Goal: Obtain resource: Obtain resource

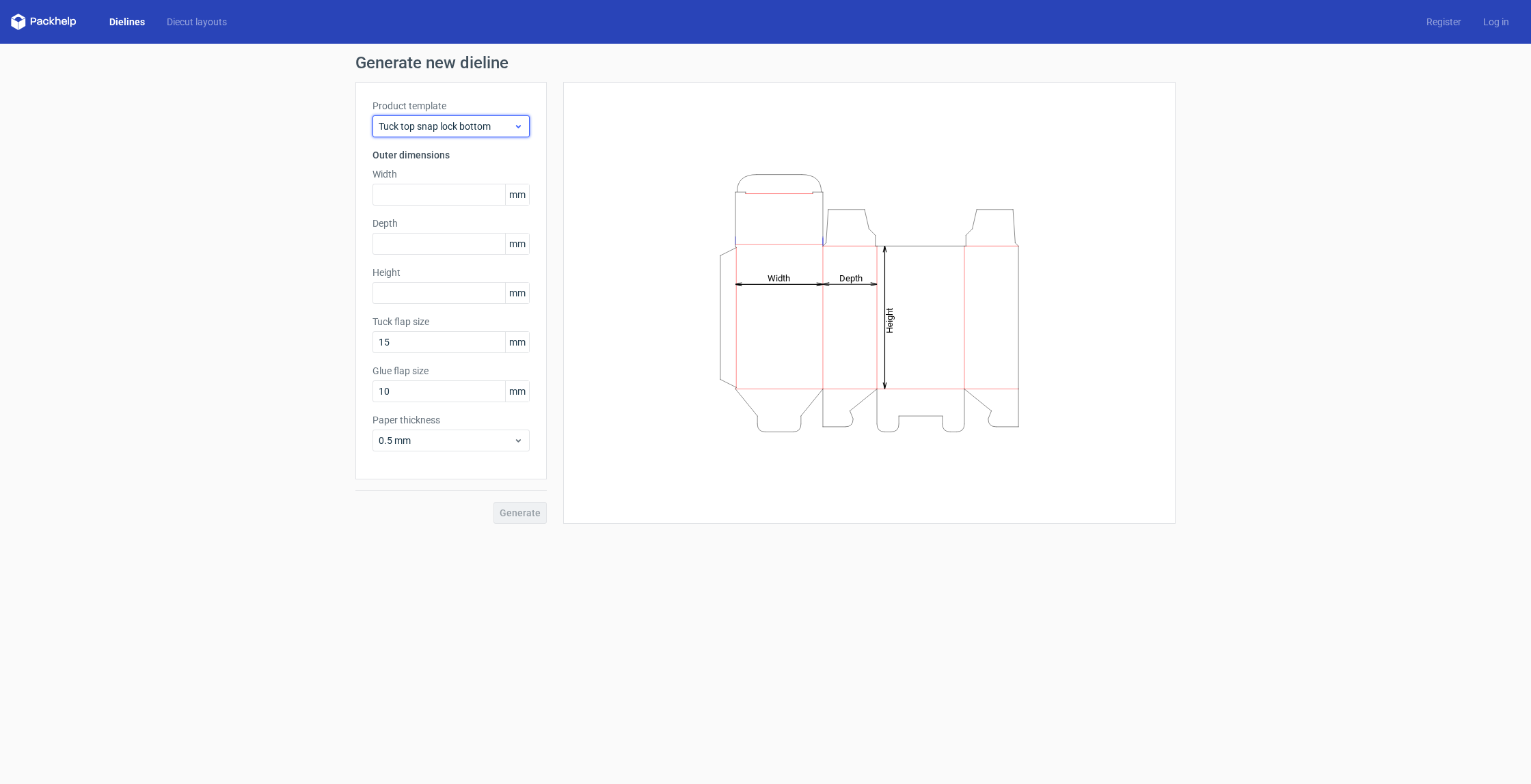
click at [474, 131] on span "Tuck top snap lock bottom" at bounding box center [446, 126] width 134 height 13
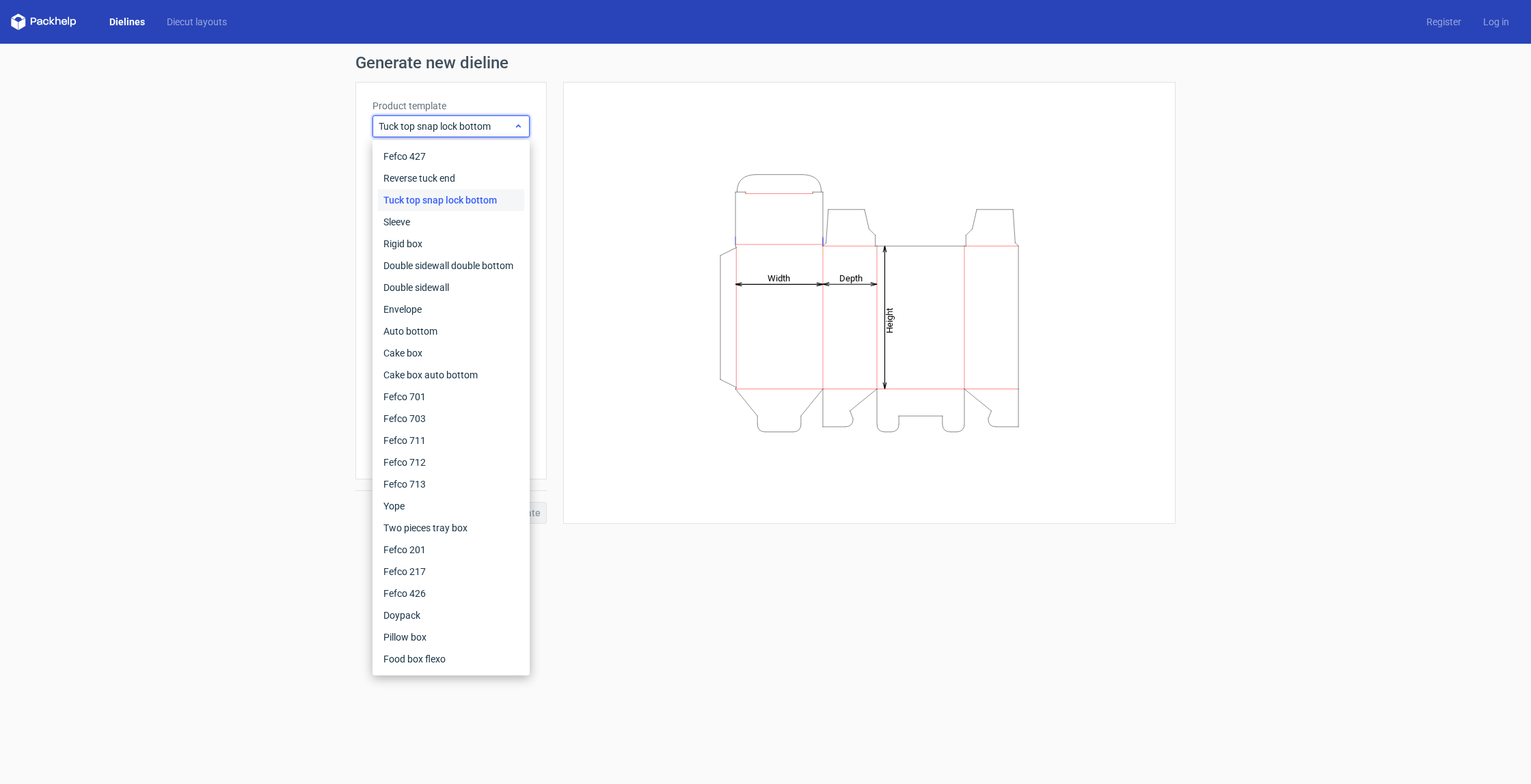
click at [473, 129] on span "Tuck top snap lock bottom" at bounding box center [446, 126] width 134 height 13
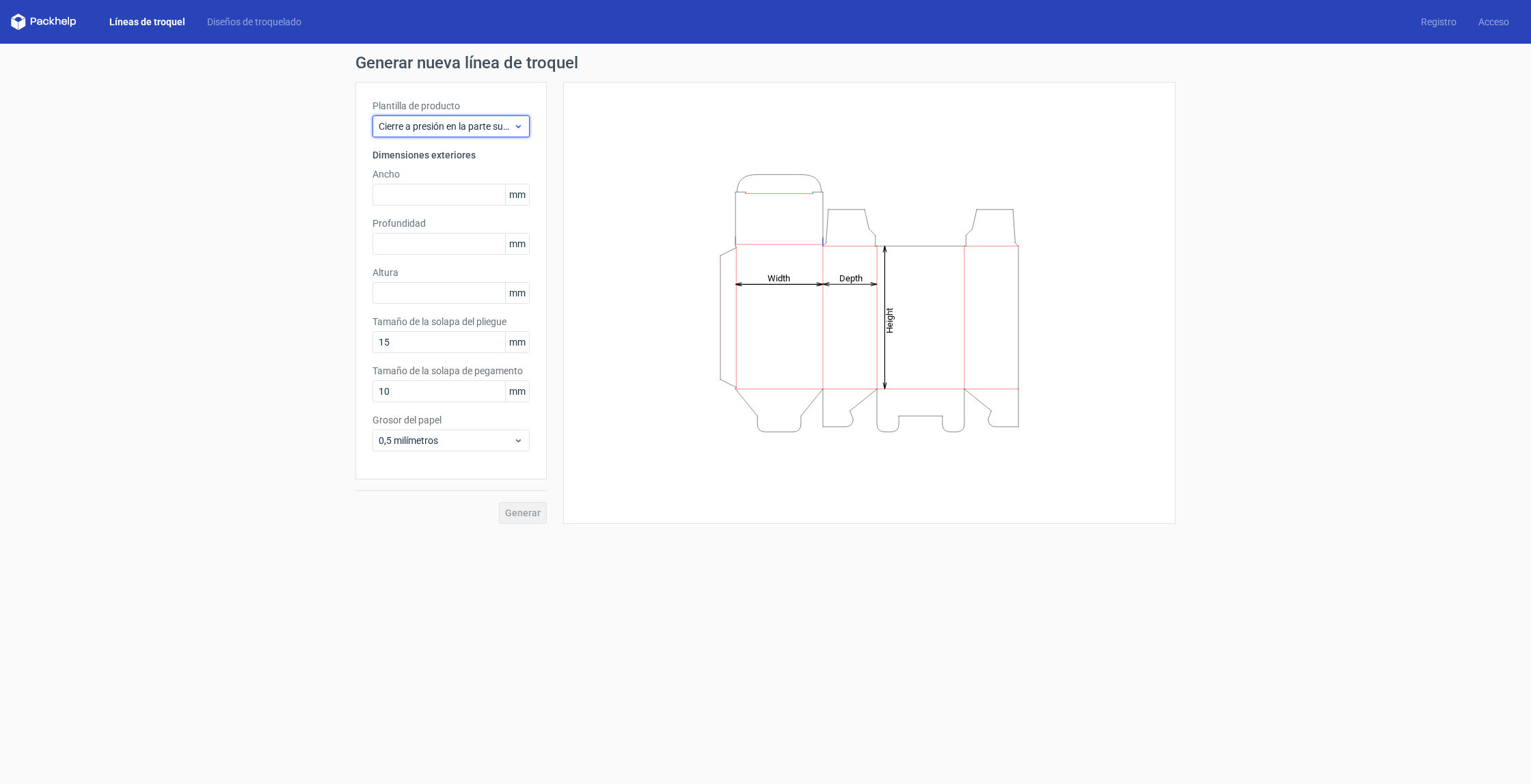
click at [496, 124] on font "Cierre a presión en la parte superior con pliegue en la parte inferior" at bounding box center [517, 126] width 278 height 11
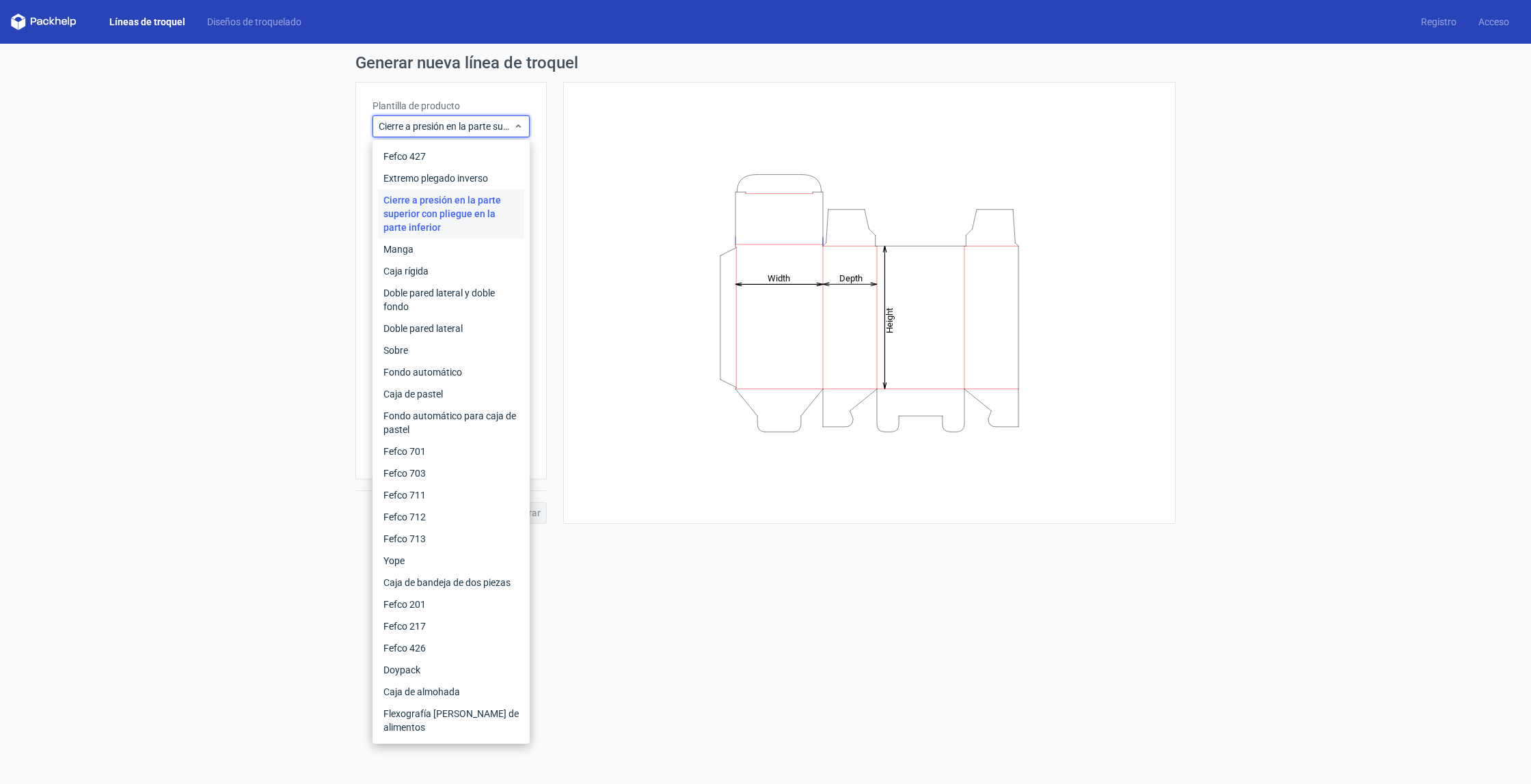
click at [288, 182] on div "Generar nueva línea de troquel Plantilla de producto Cierre a presión en la par…" at bounding box center [766, 289] width 1531 height 491
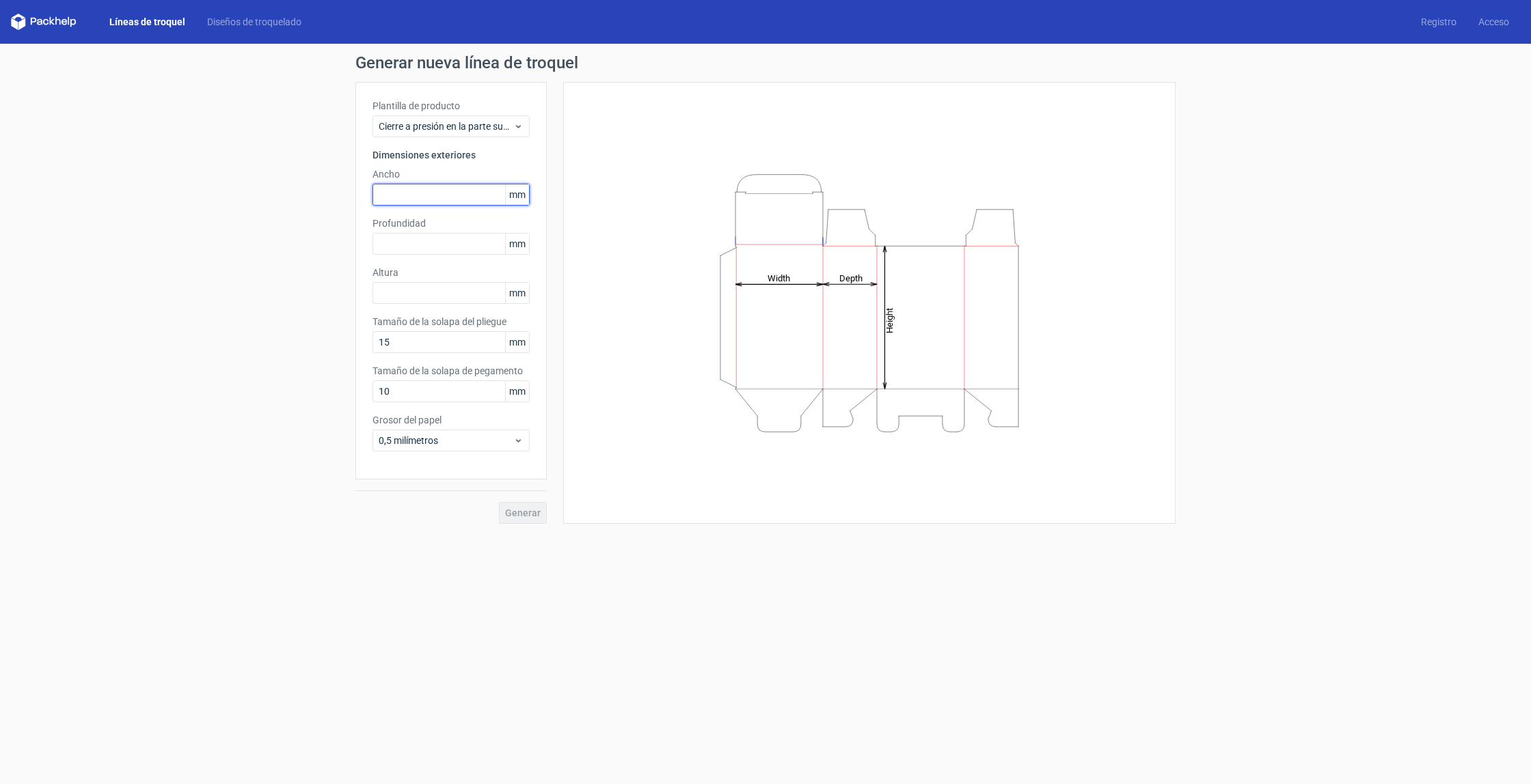
click at [439, 195] on input "text" at bounding box center [451, 194] width 158 height 21
type input "20"
click at [436, 246] on div "Profundidad mm" at bounding box center [451, 235] width 158 height 38
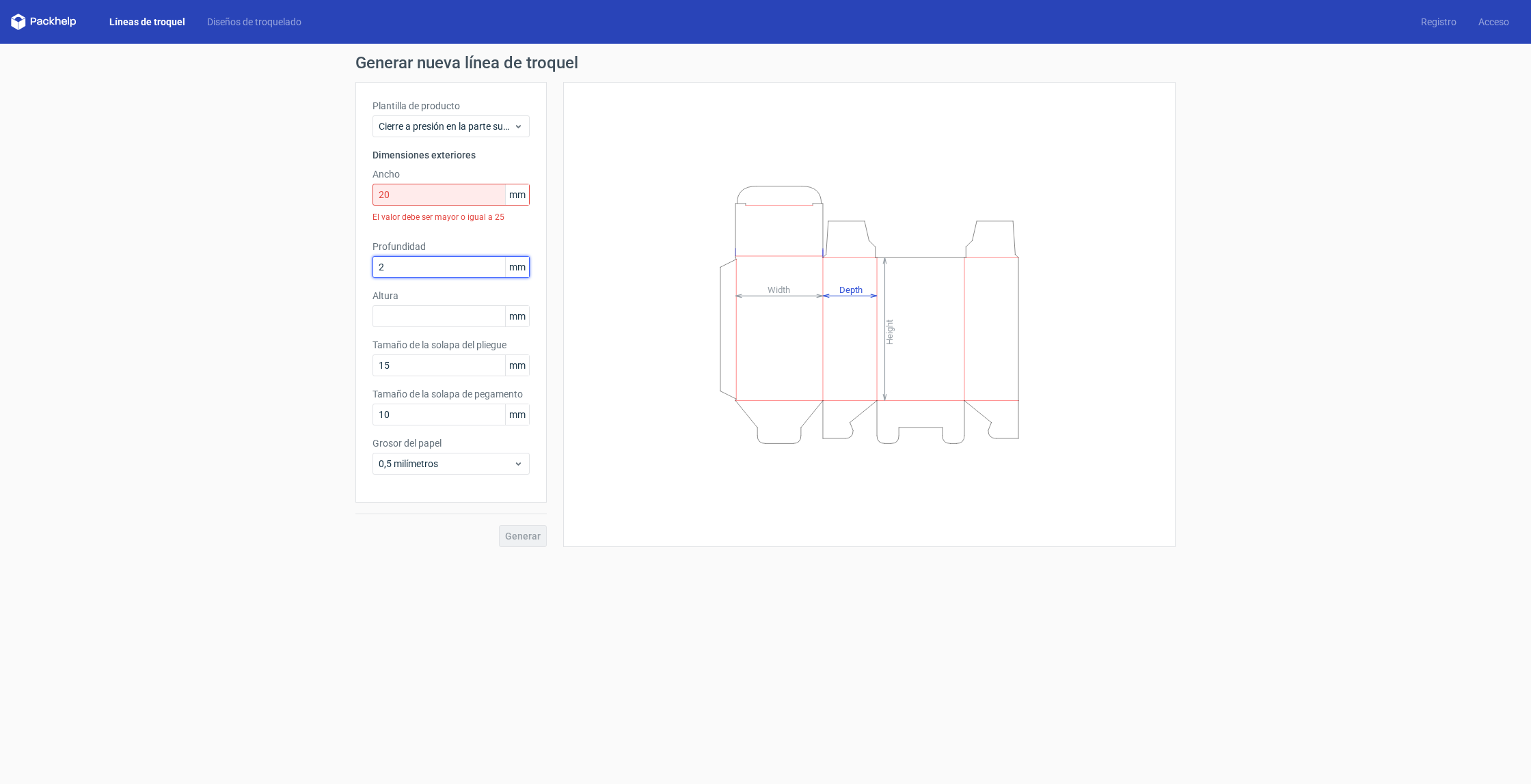
type input "2"
click at [451, 195] on input "20" at bounding box center [451, 194] width 158 height 21
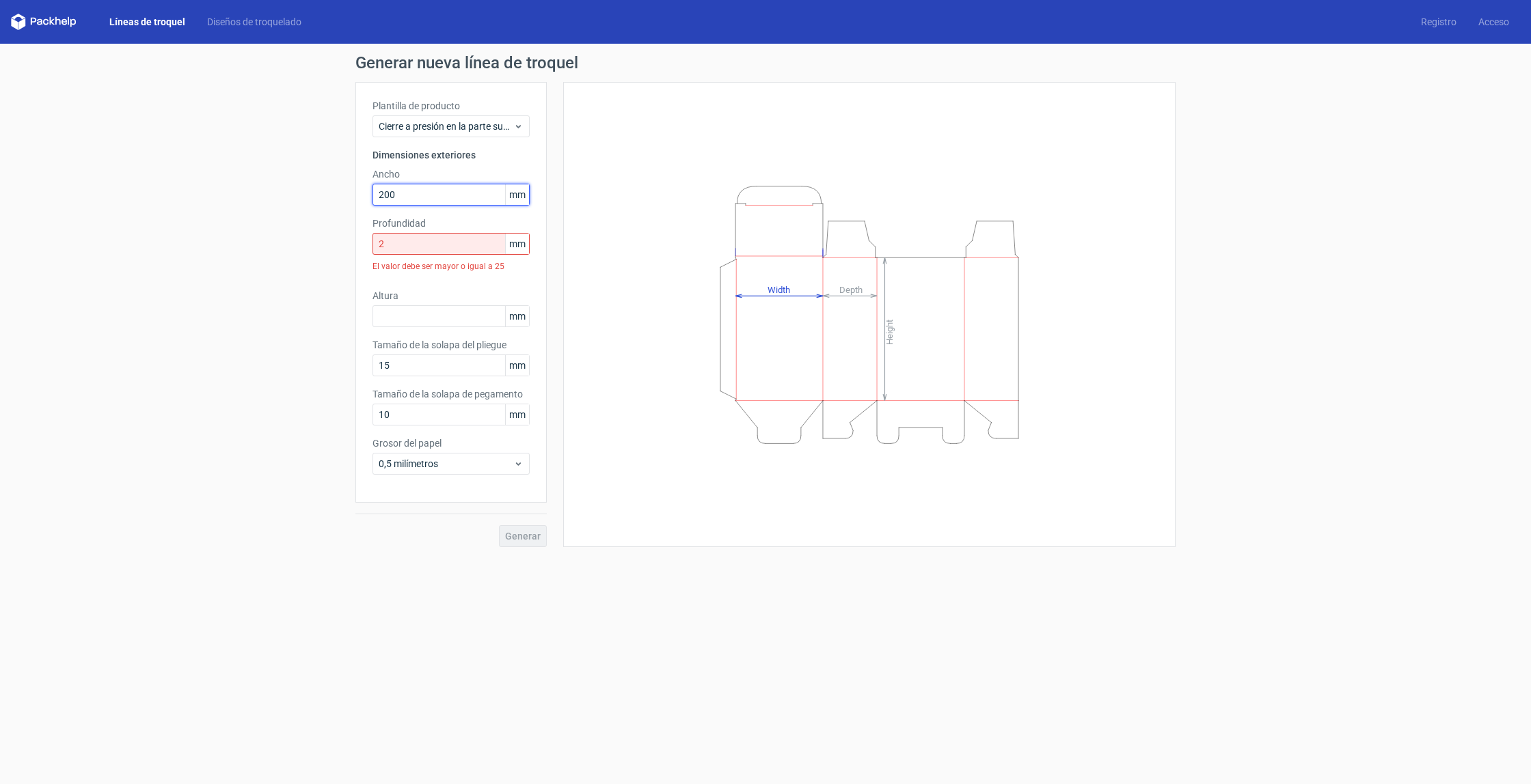
type input "200"
click at [439, 259] on div "El valor debe ser mayor o igual a 25" at bounding box center [451, 267] width 158 height 23
click at [439, 252] on input "2" at bounding box center [451, 243] width 158 height 21
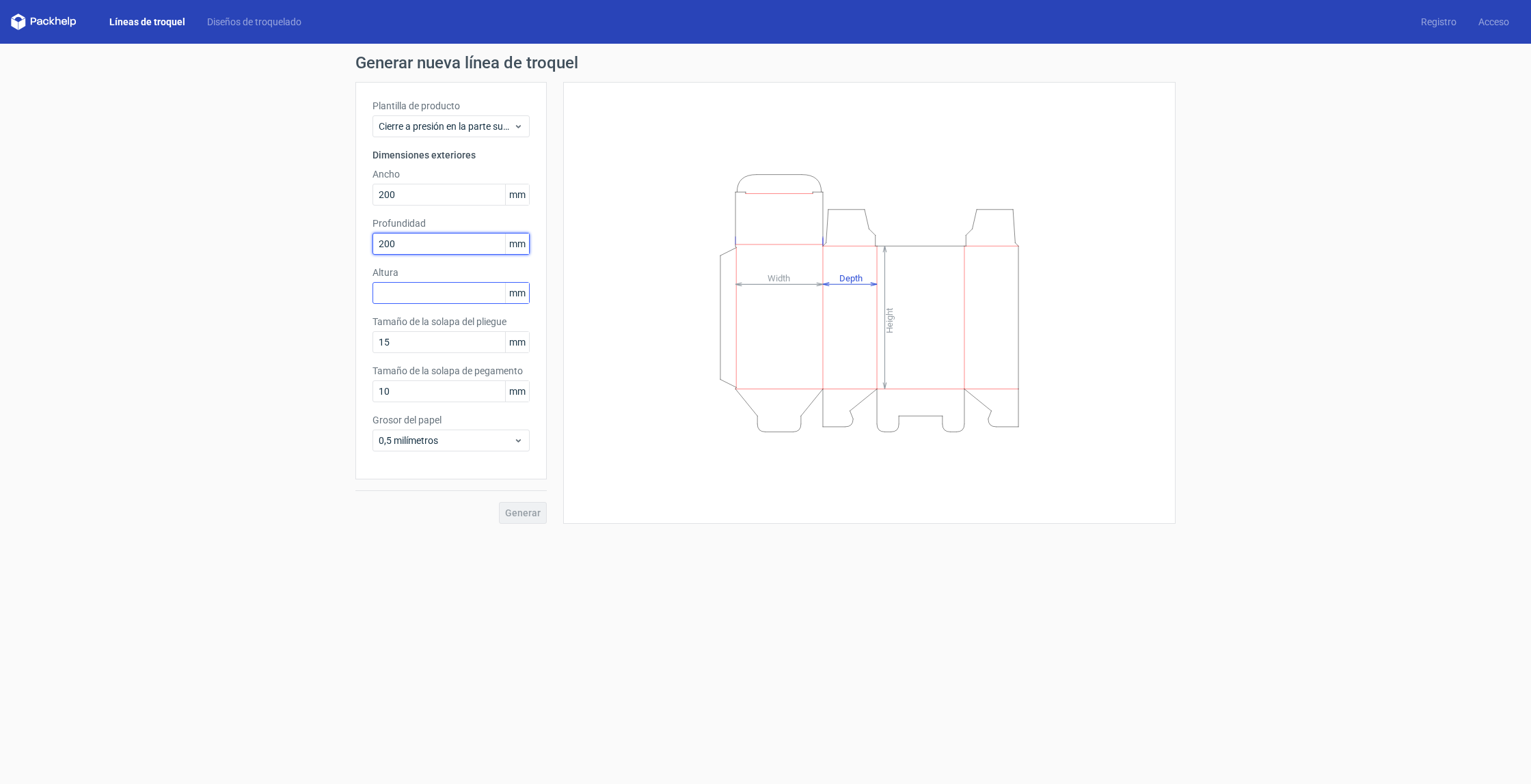
type input "200"
click at [434, 291] on input "text" at bounding box center [451, 293] width 158 height 21
type input "200"
click at [459, 344] on input "15" at bounding box center [451, 342] width 158 height 21
click at [424, 400] on input "10" at bounding box center [451, 391] width 158 height 21
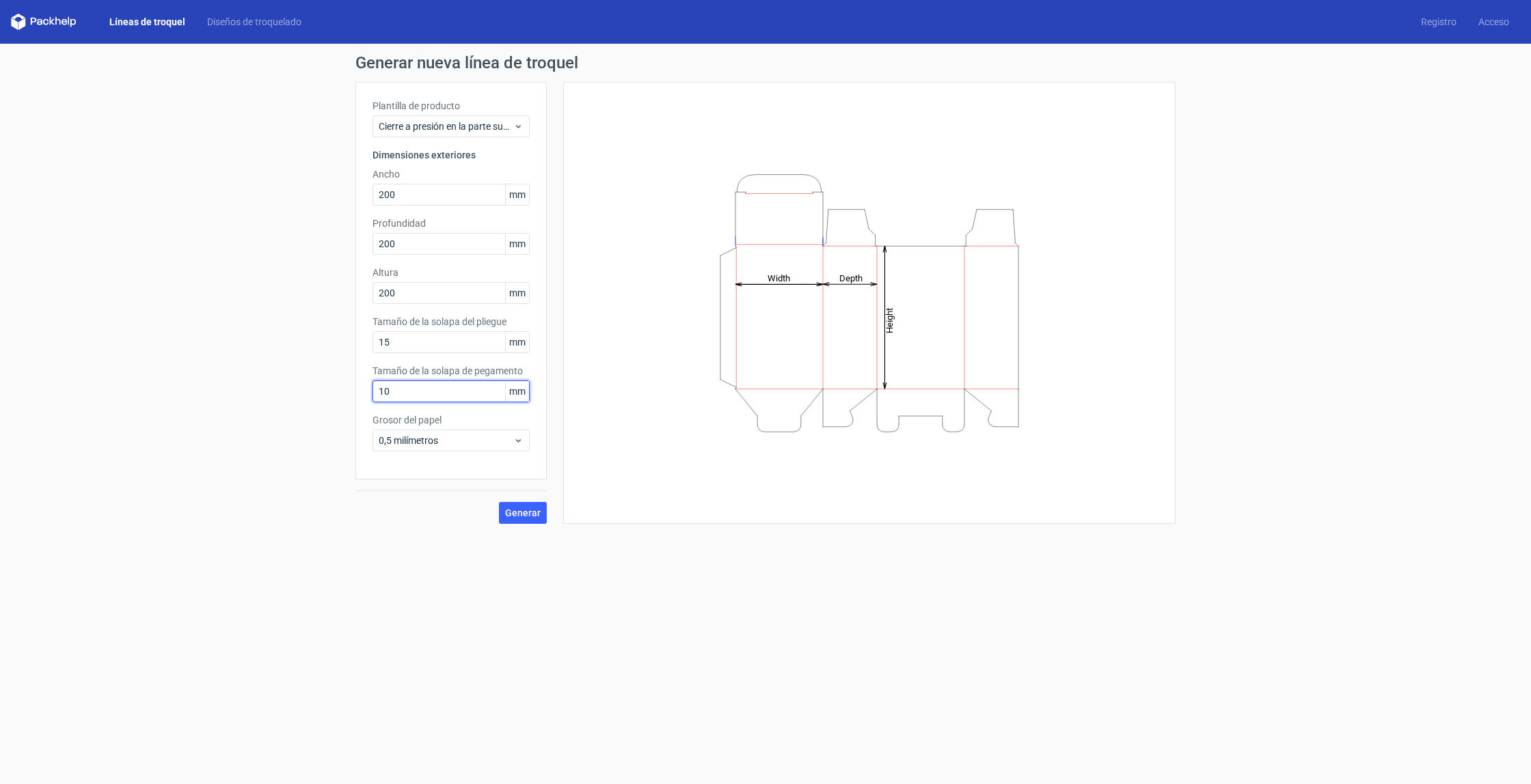
drag, startPoint x: 426, startPoint y: 393, endPoint x: 405, endPoint y: 391, distance: 21.1
click at [426, 393] on input "10" at bounding box center [451, 391] width 158 height 21
click at [469, 440] on span "0,5 milímetros" at bounding box center [446, 440] width 134 height 13
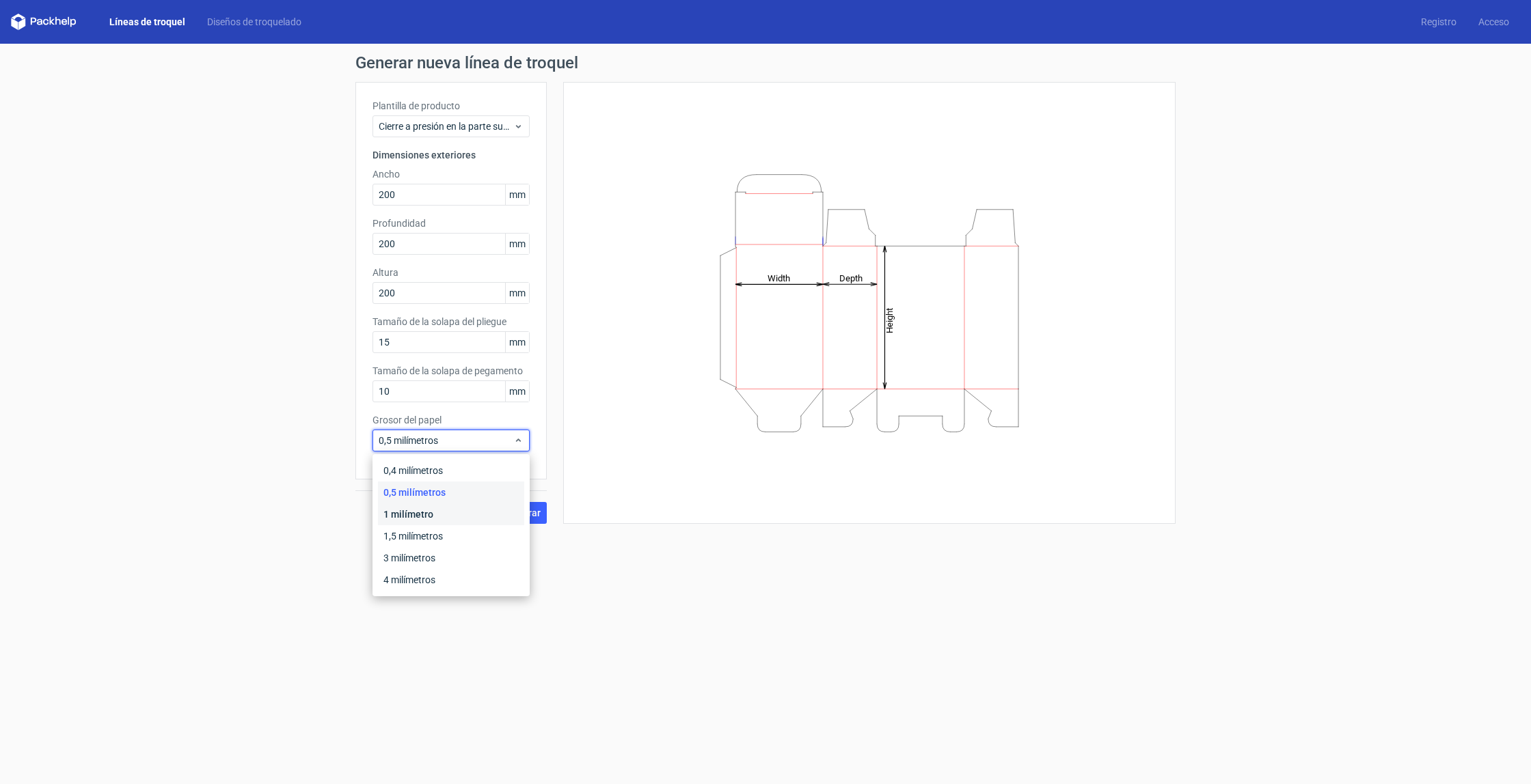
click at [453, 507] on div "1 milímetro" at bounding box center [450, 515] width 146 height 21
click at [515, 507] on font "Generar" at bounding box center [523, 513] width 36 height 11
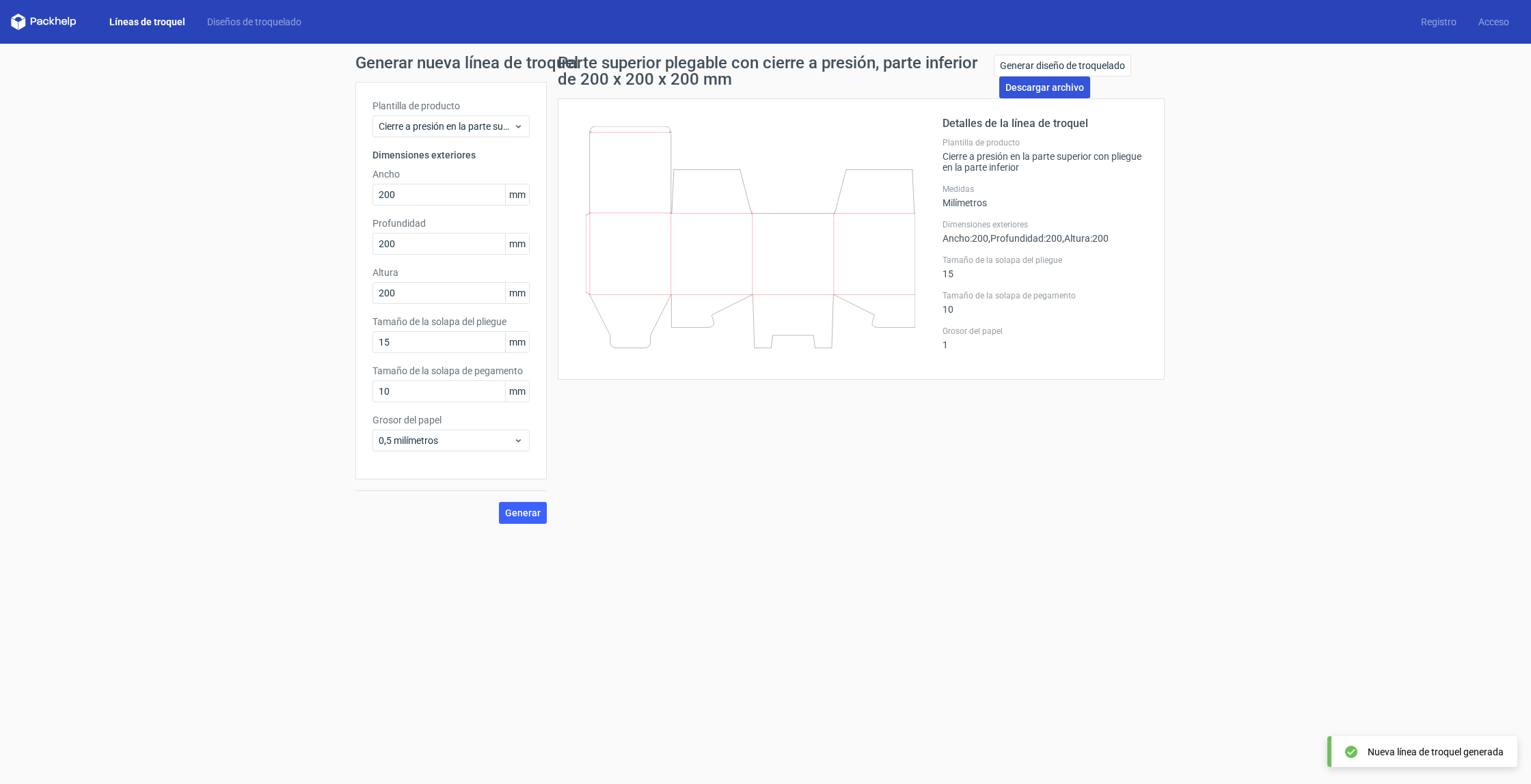
drag, startPoint x: 1039, startPoint y: 85, endPoint x: 1014, endPoint y: 94, distance: 26.6
click at [1039, 84] on font "Descargar archivo" at bounding box center [1045, 88] width 79 height 11
click at [240, 21] on font "Diseños de troquelado" at bounding box center [253, 21] width 94 height 11
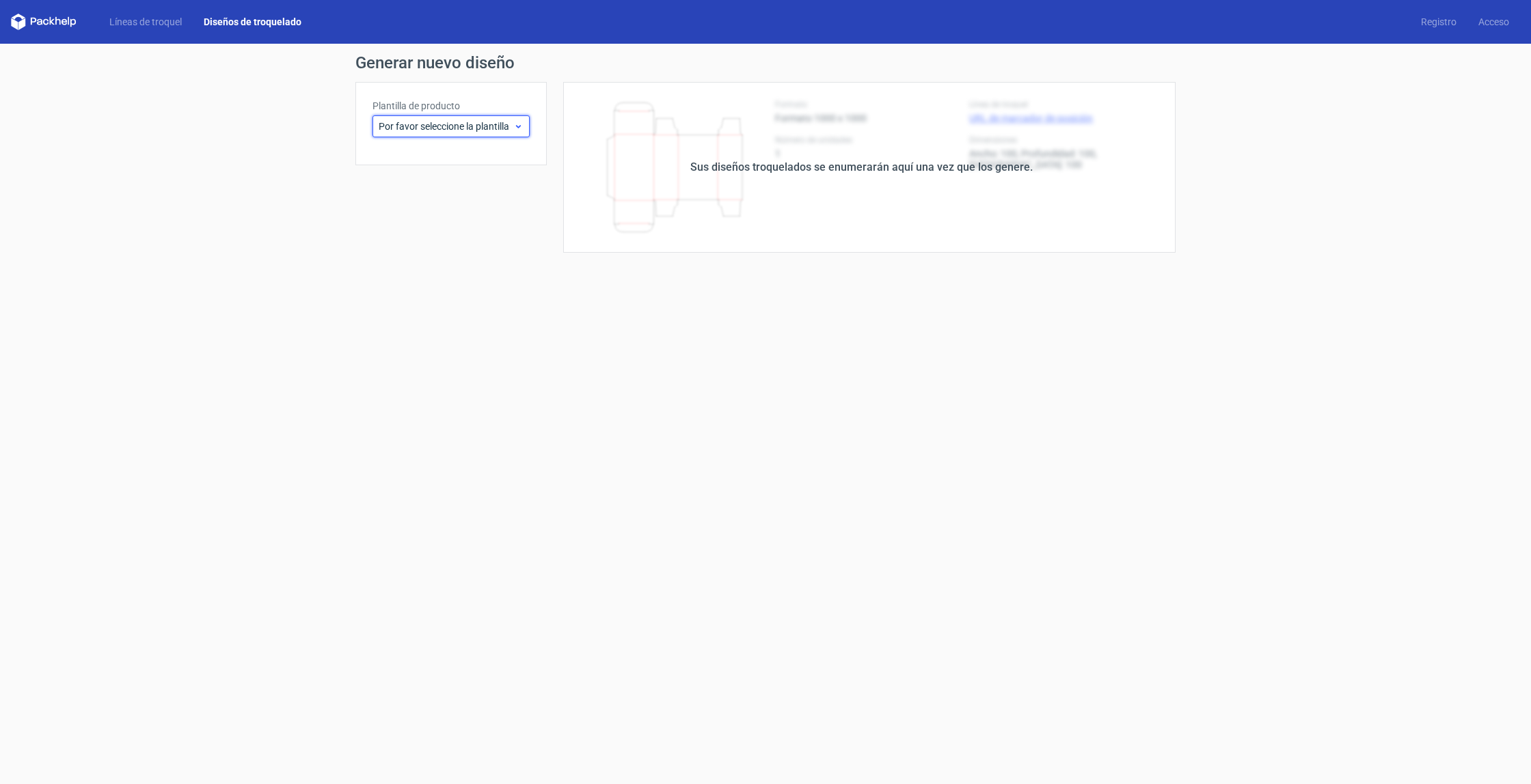
click at [443, 124] on font "Por favor seleccione la plantilla" at bounding box center [444, 126] width 131 height 11
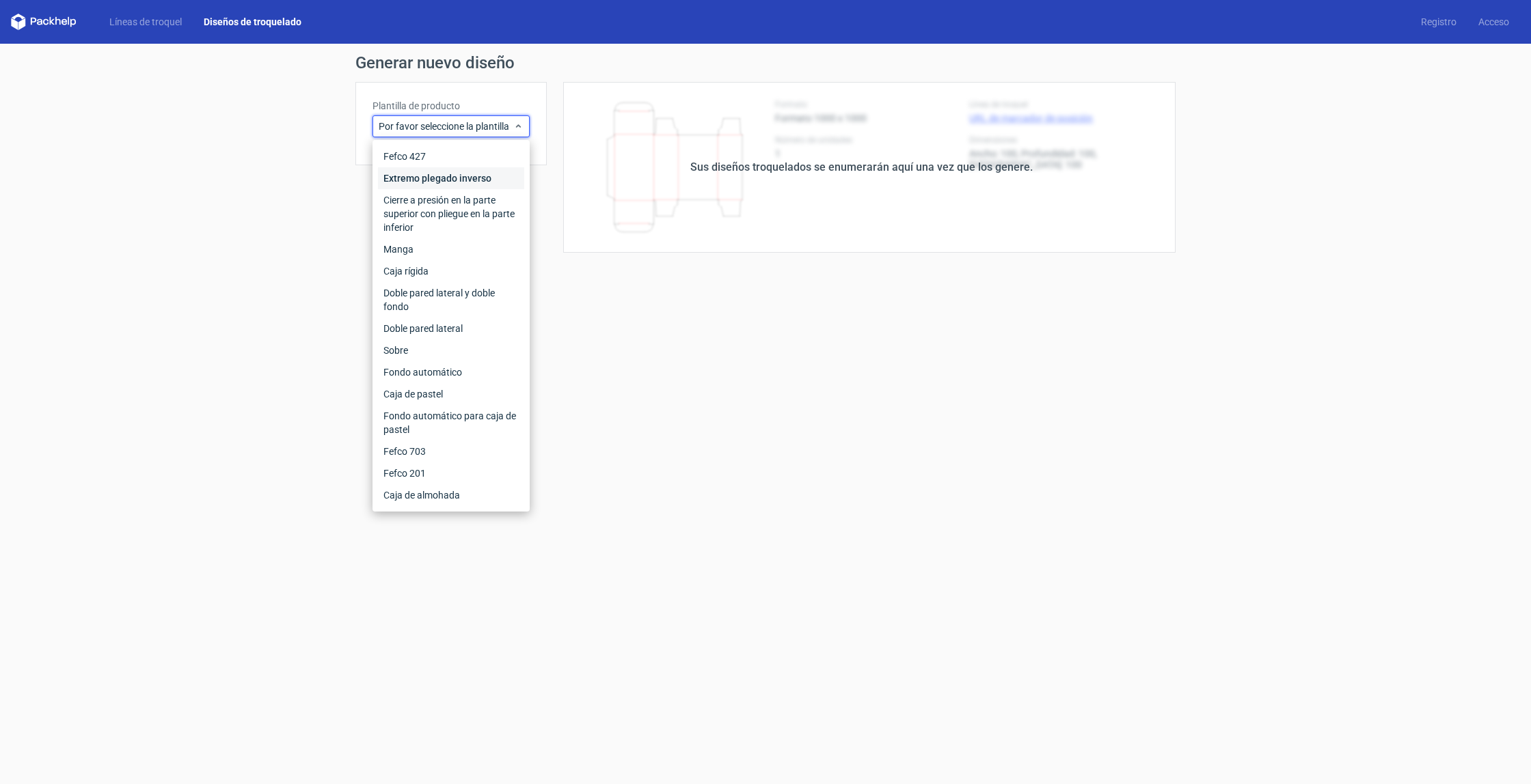
click at [438, 177] on font "Extremo plegado inverso" at bounding box center [437, 178] width 108 height 11
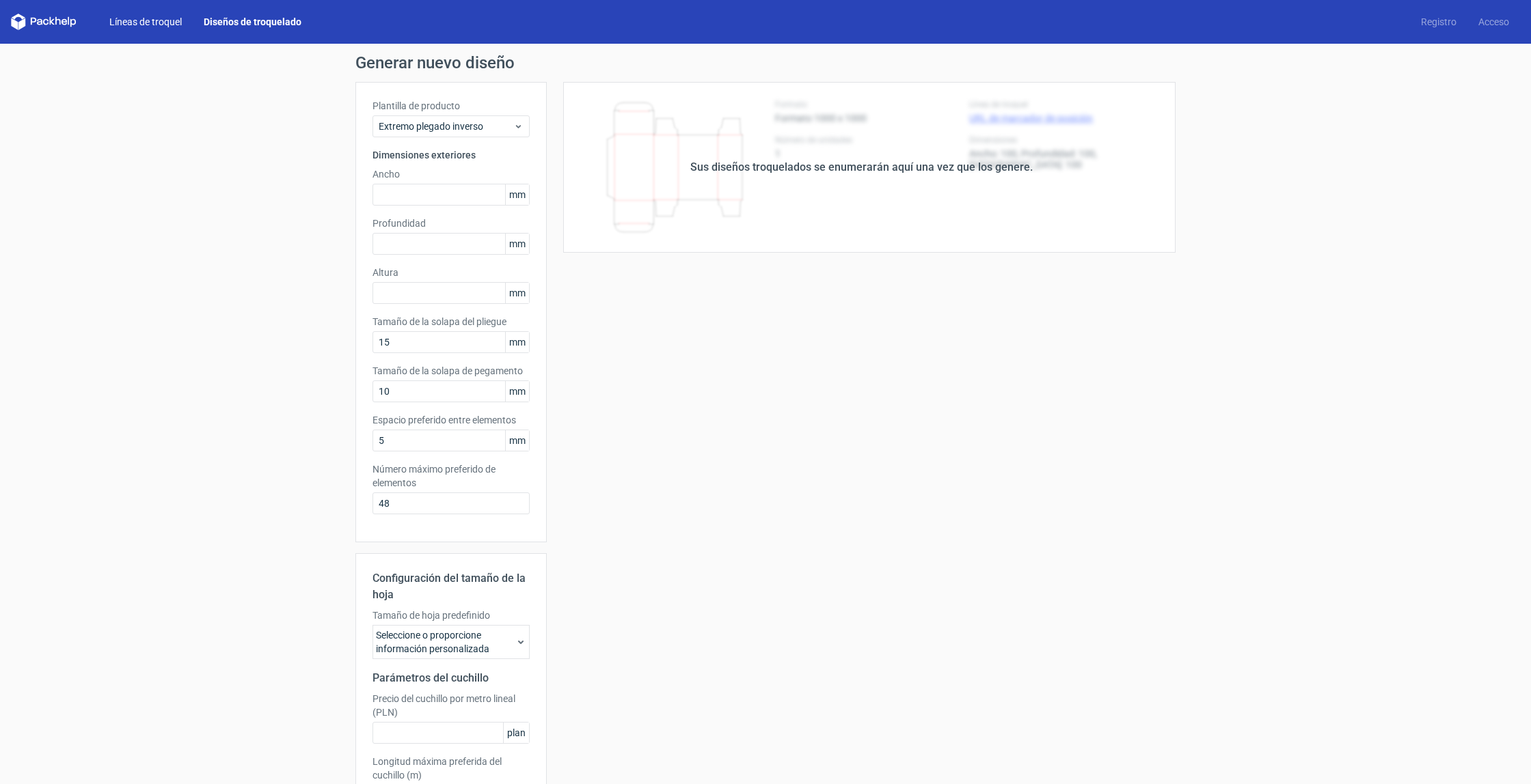
click at [153, 24] on font "Líneas de troquel" at bounding box center [145, 21] width 73 height 11
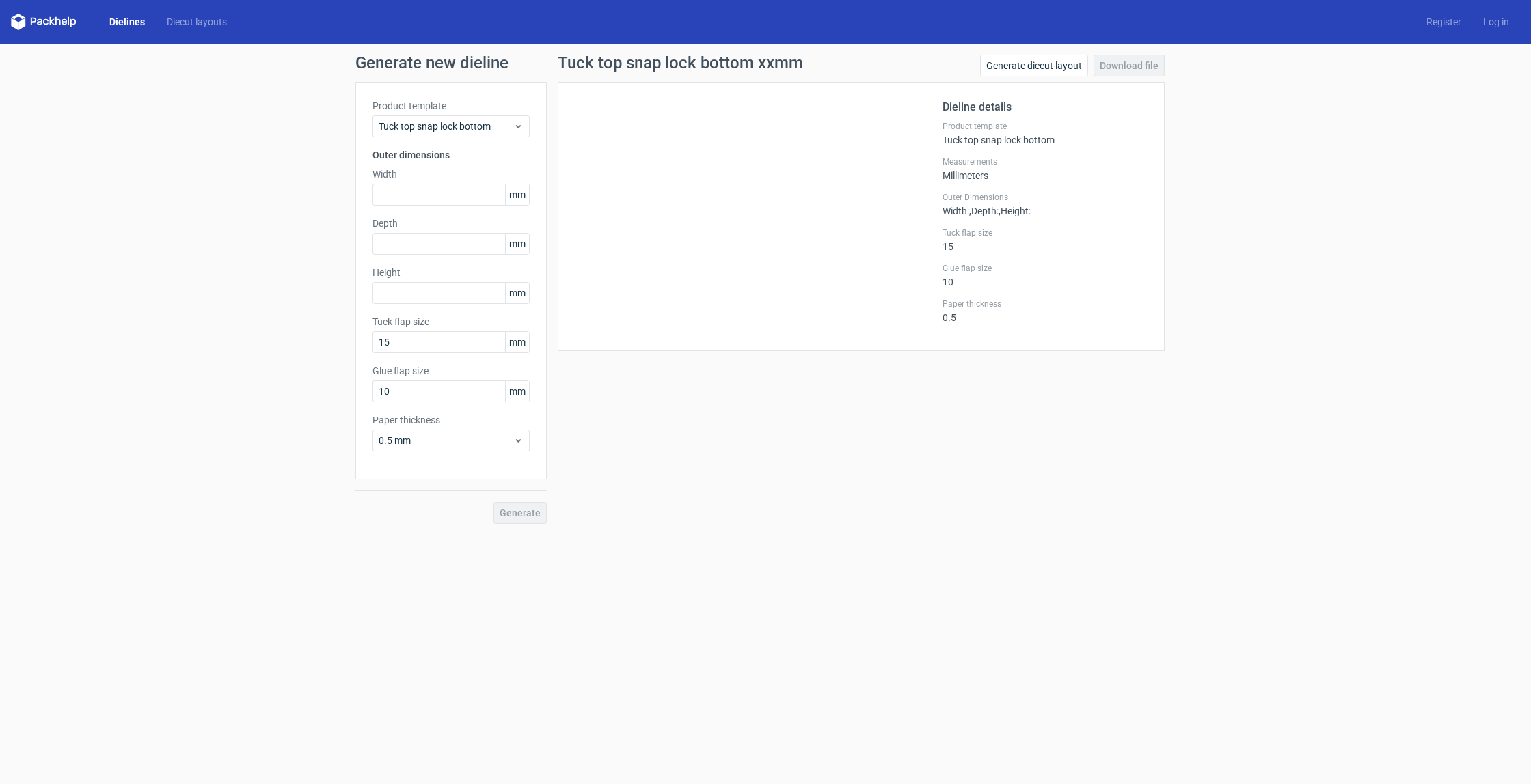
click at [162, 60] on div "Generate new dieline Product template Tuck top snap lock bottom Outer dimension…" at bounding box center [766, 289] width 1531 height 491
click at [42, 18] on icon at bounding box center [43, 21] width 65 height 16
click at [41, 26] on icon at bounding box center [43, 21] width 65 height 16
click at [45, 22] on icon at bounding box center [43, 21] width 65 height 16
click at [14, 30] on div "Dielines Diecut layouts Register Log in" at bounding box center [766, 21] width 1531 height 44
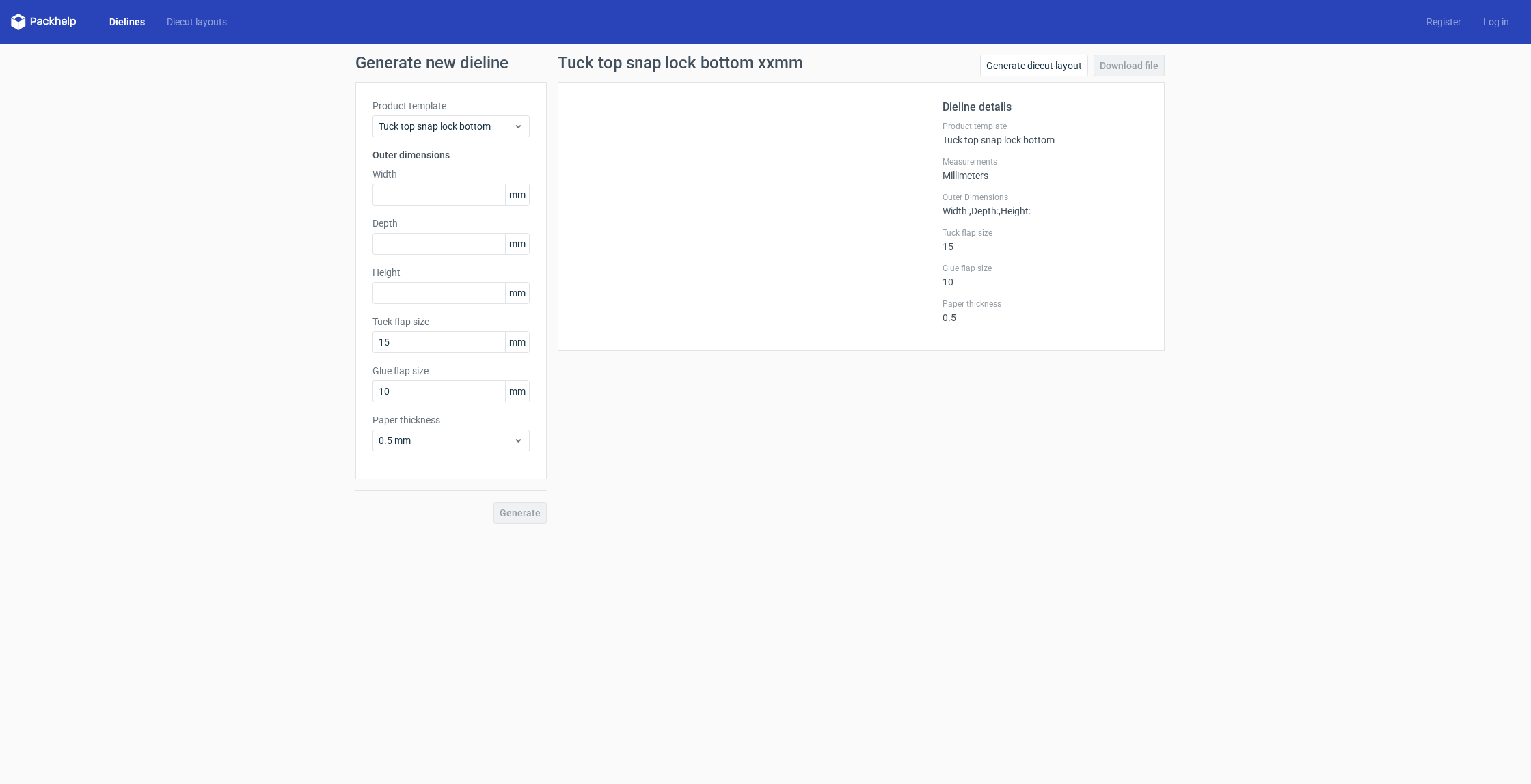
click at [14, 23] on polygon at bounding box center [14, 23] width 7 height 12
click at [179, 18] on link "Diecut layouts" at bounding box center [197, 21] width 82 height 13
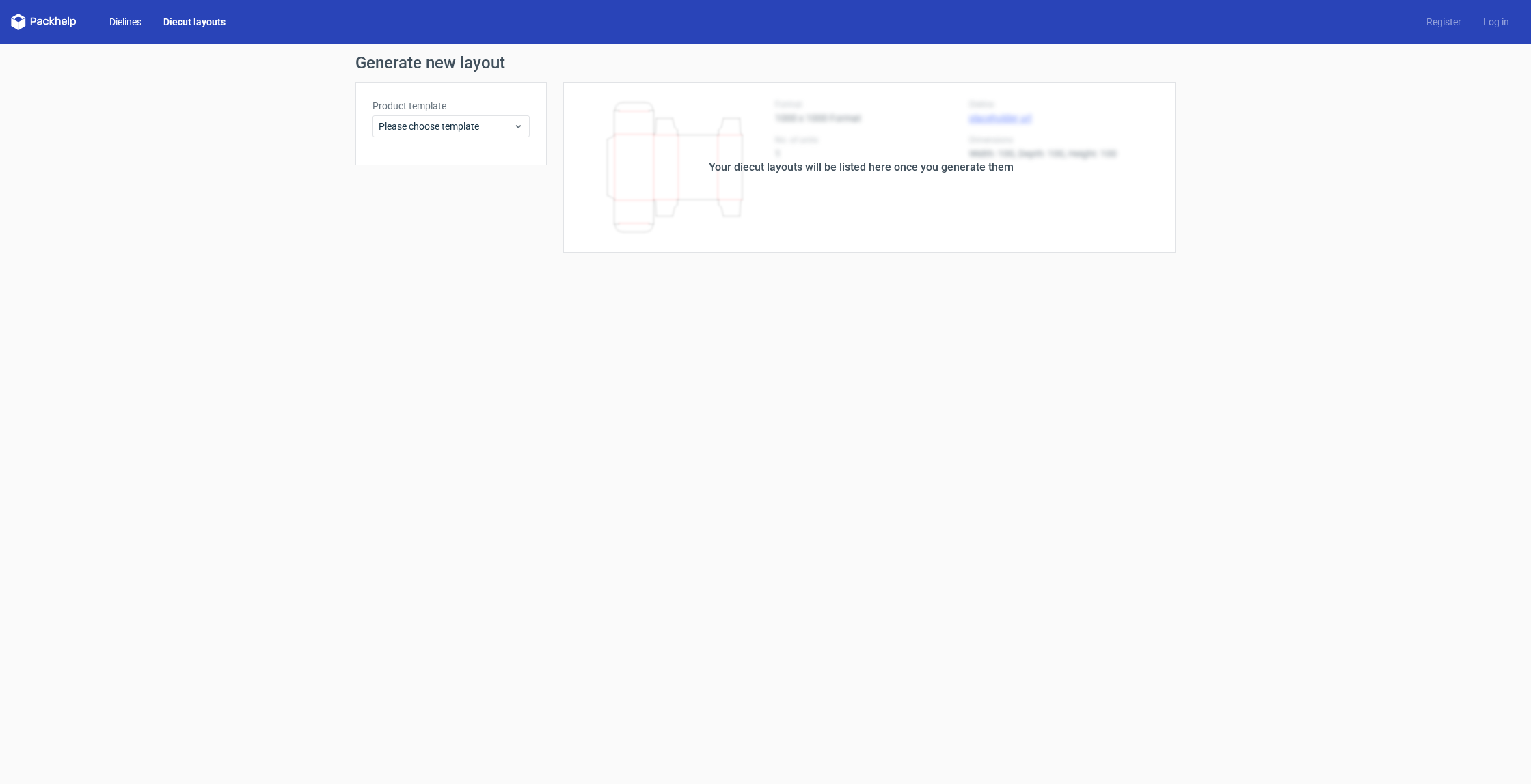
click at [140, 24] on link "Dielines" at bounding box center [125, 21] width 54 height 13
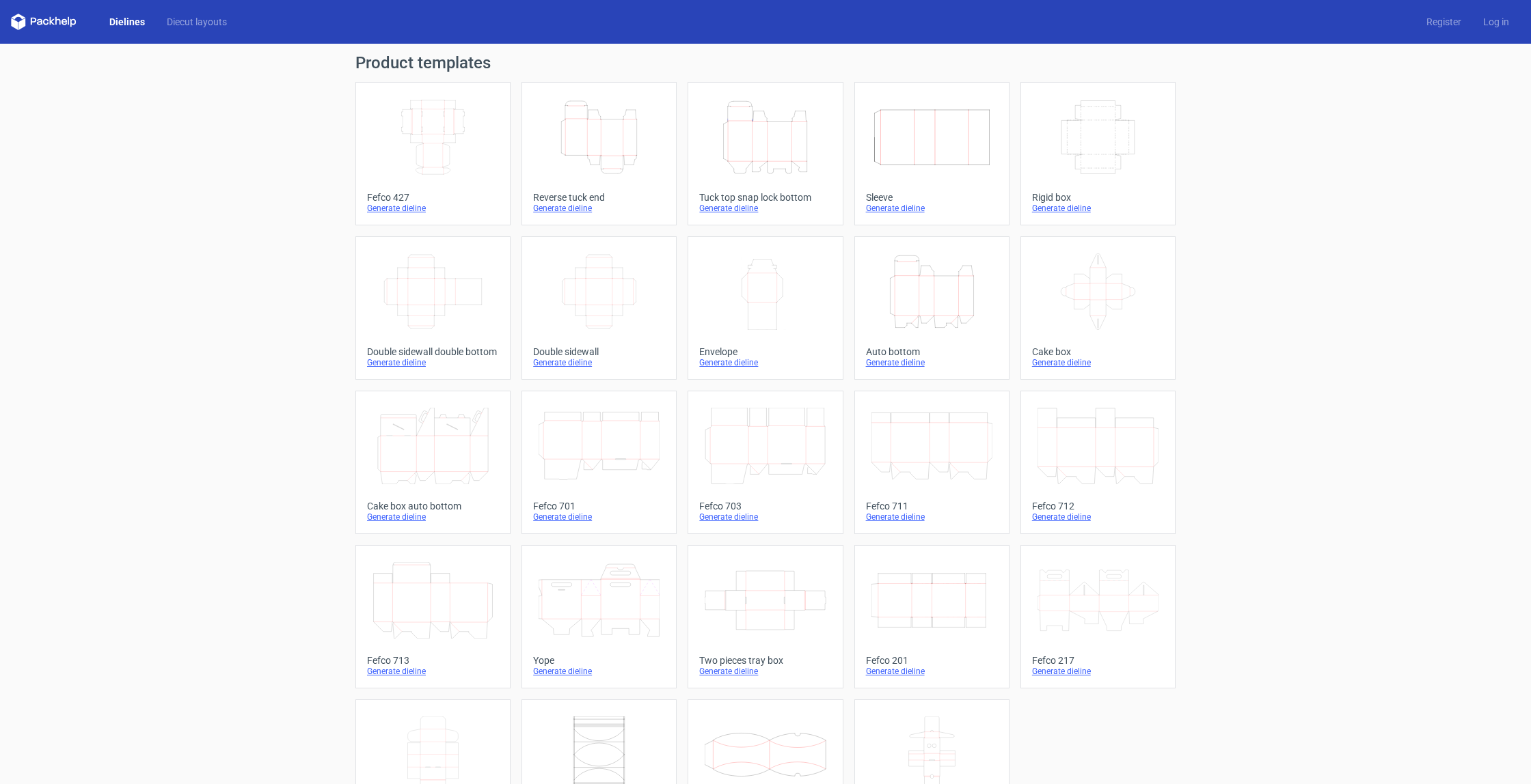
click at [747, 139] on icon "Height Depth Width" at bounding box center [765, 137] width 121 height 76
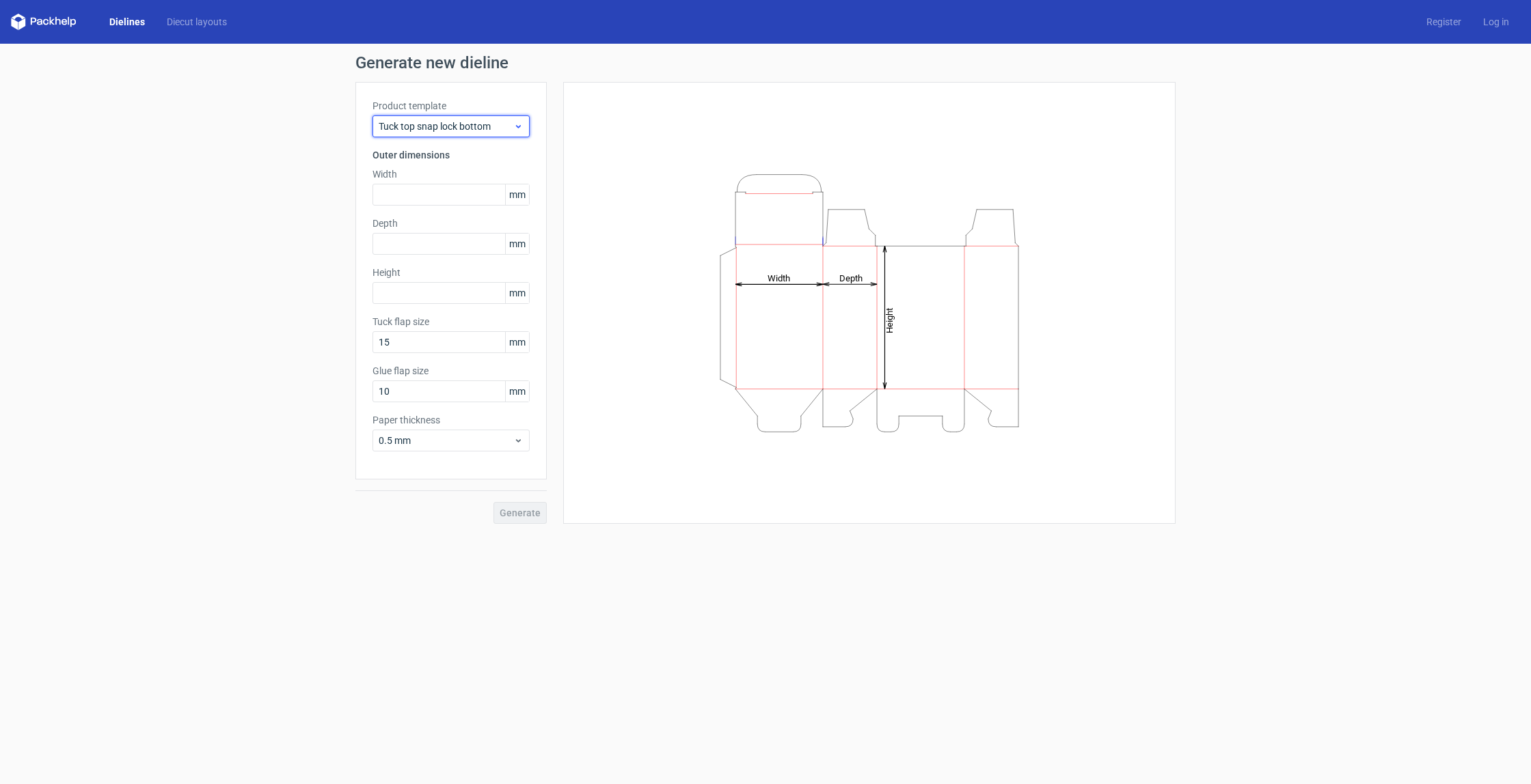
click at [492, 125] on span "Tuck top snap lock bottom" at bounding box center [446, 126] width 134 height 13
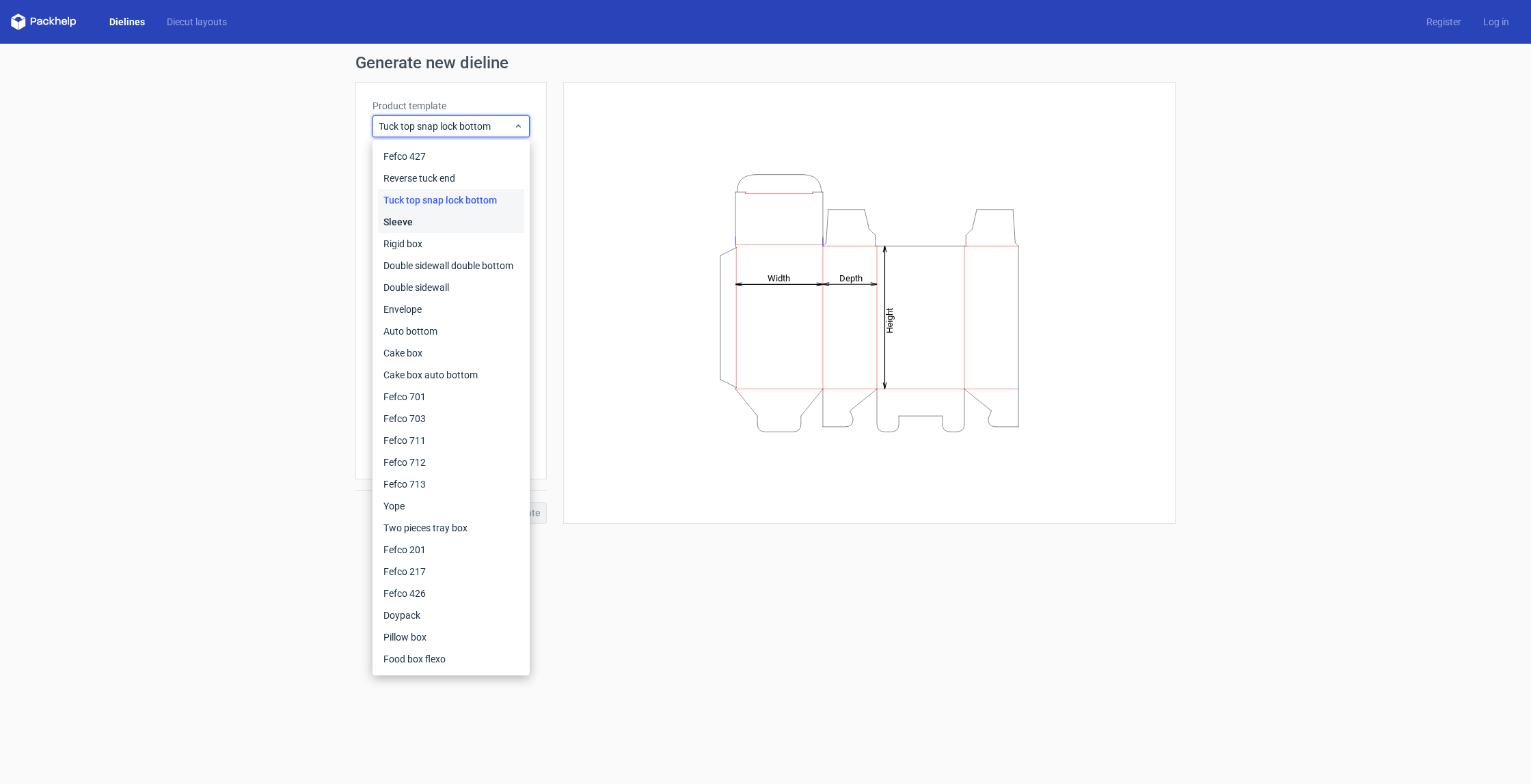
click at [459, 217] on div "Sleeve" at bounding box center [450, 222] width 146 height 21
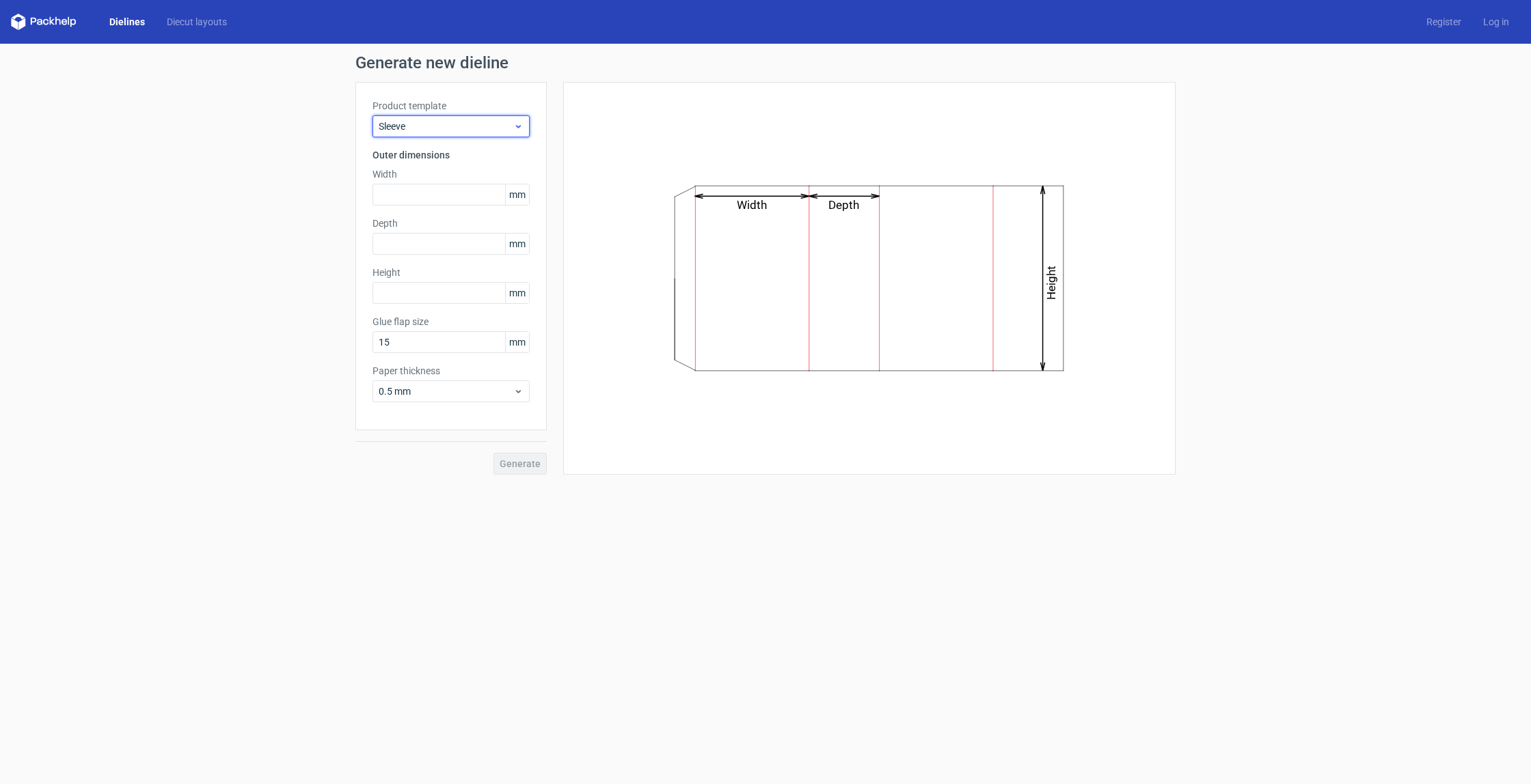
click at [477, 131] on span "Sleeve" at bounding box center [446, 126] width 134 height 13
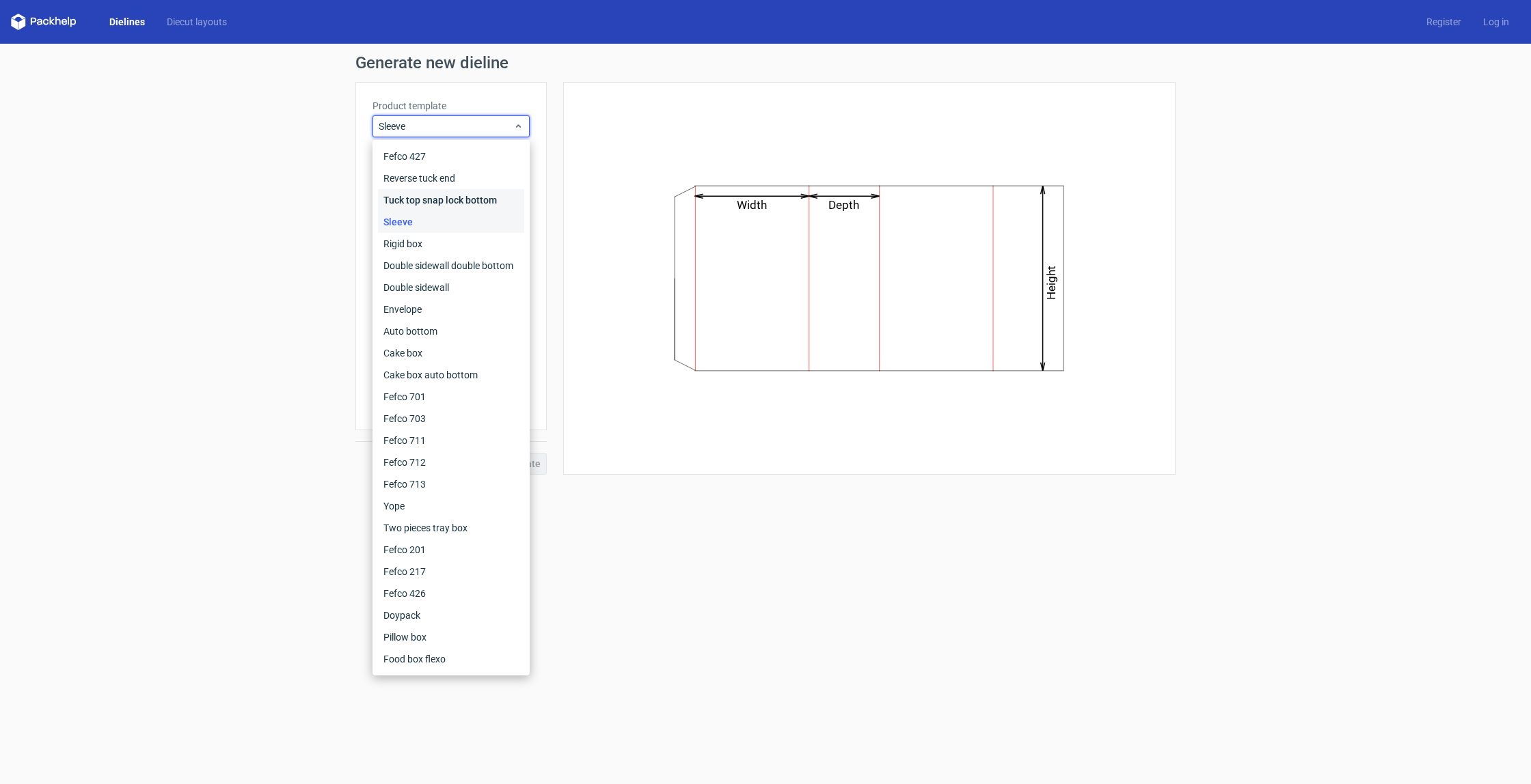
click at [479, 204] on div "Tuck top snap lock bottom" at bounding box center [450, 200] width 146 height 21
